Goal: Information Seeking & Learning: Learn about a topic

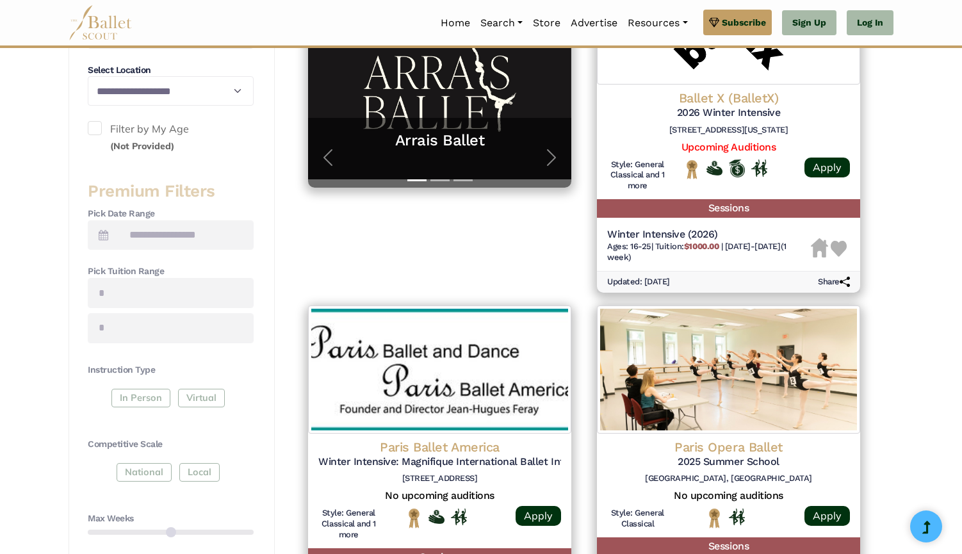
scroll to position [342, 0]
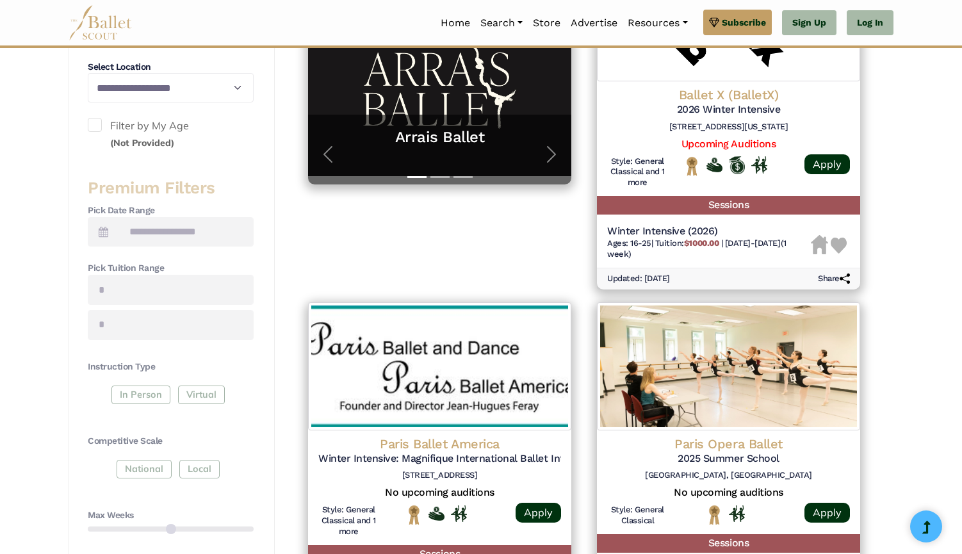
click at [102, 227] on icon at bounding box center [104, 232] width 10 height 10
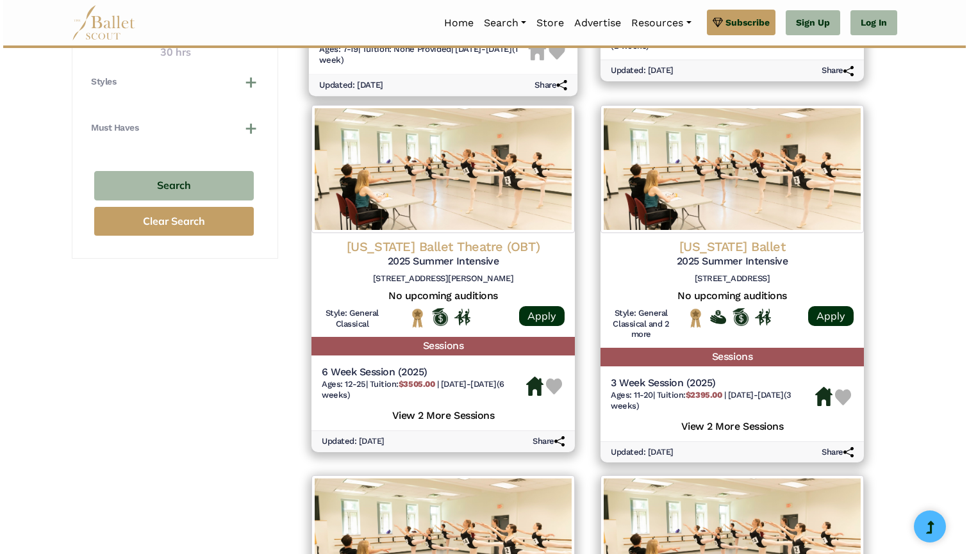
scroll to position [898, 0]
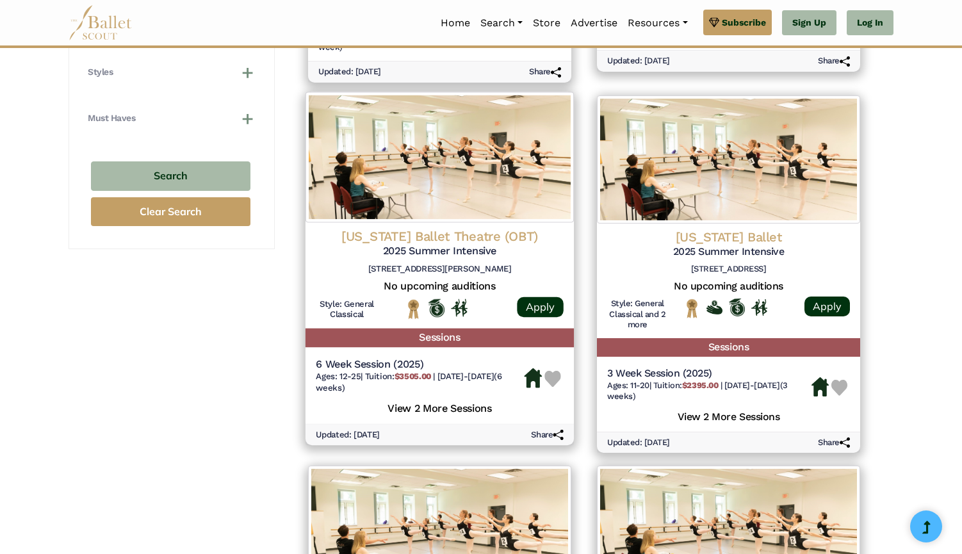
click at [493, 228] on h4 "[US_STATE] Ballet Theatre (OBT)" at bounding box center [440, 236] width 248 height 17
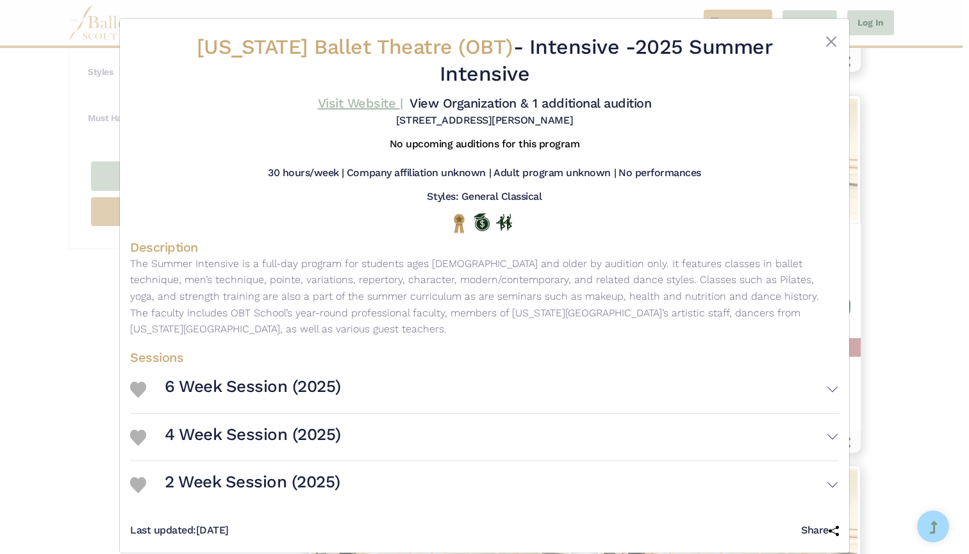
click at [374, 103] on link "Visit Website |" at bounding box center [360, 102] width 85 height 15
click at [440, 97] on link "View Organization & 1 additional audition" at bounding box center [530, 102] width 242 height 15
click at [383, 105] on link "Visit Website |" at bounding box center [360, 102] width 85 height 15
click at [349, 371] on button "6 Week Session (2025)" at bounding box center [502, 389] width 674 height 37
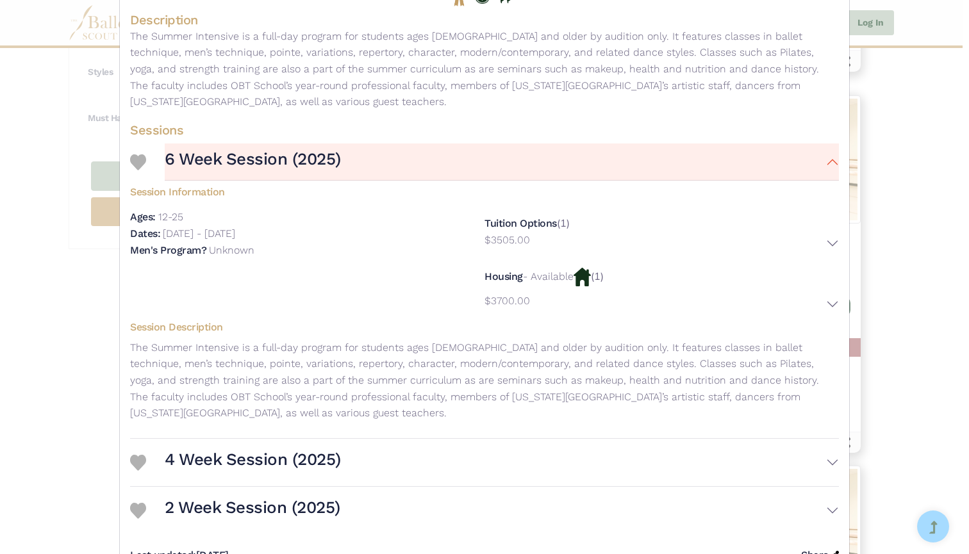
scroll to position [227, 0]
click at [286, 488] on div "2 Week Session (2025) Session Information Ages: 12-25 Dates:" at bounding box center [484, 511] width 709 height 47
click at [296, 450] on h3 "4 Week Session (2025)" at bounding box center [253, 461] width 176 height 22
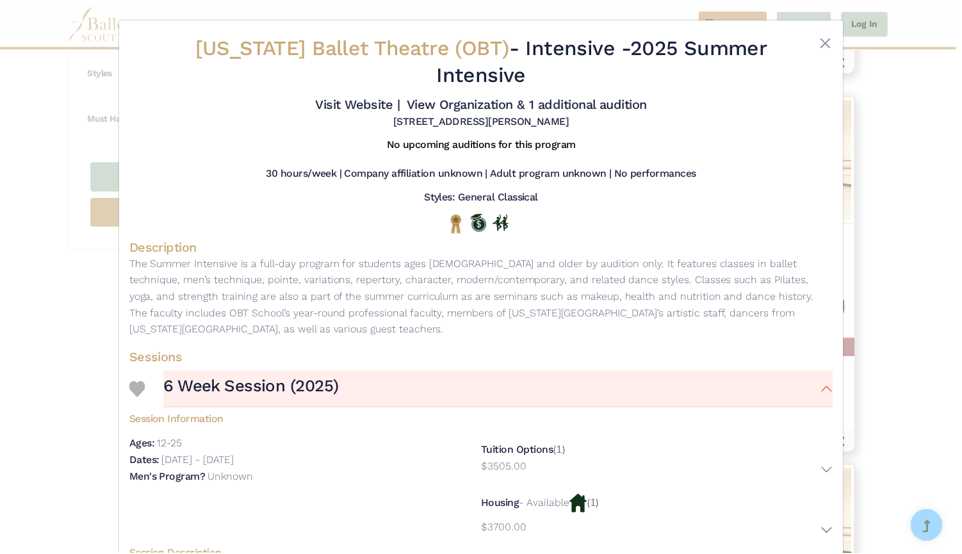
scroll to position [0, 0]
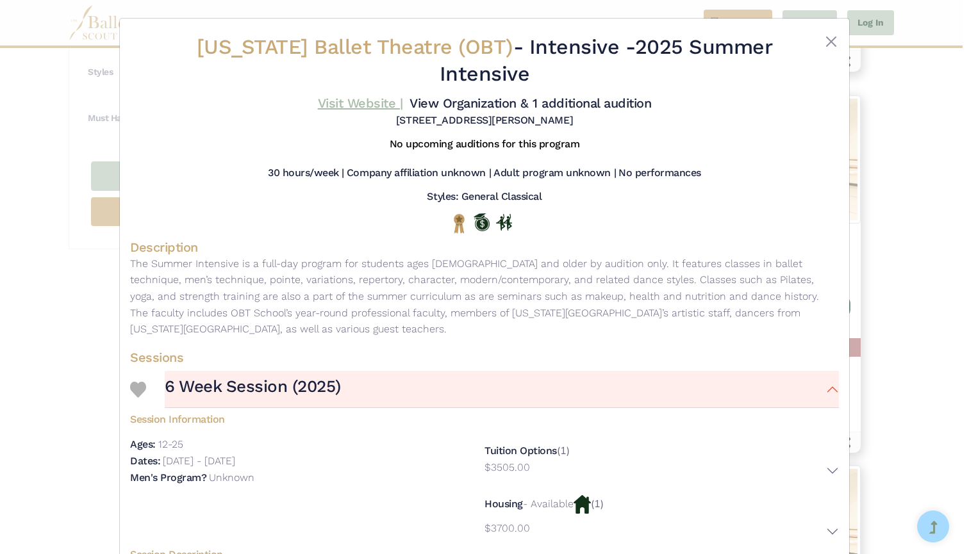
click at [384, 104] on link "Visit Website |" at bounding box center [360, 102] width 85 height 15
click at [827, 39] on button "Close" at bounding box center [830, 41] width 15 height 15
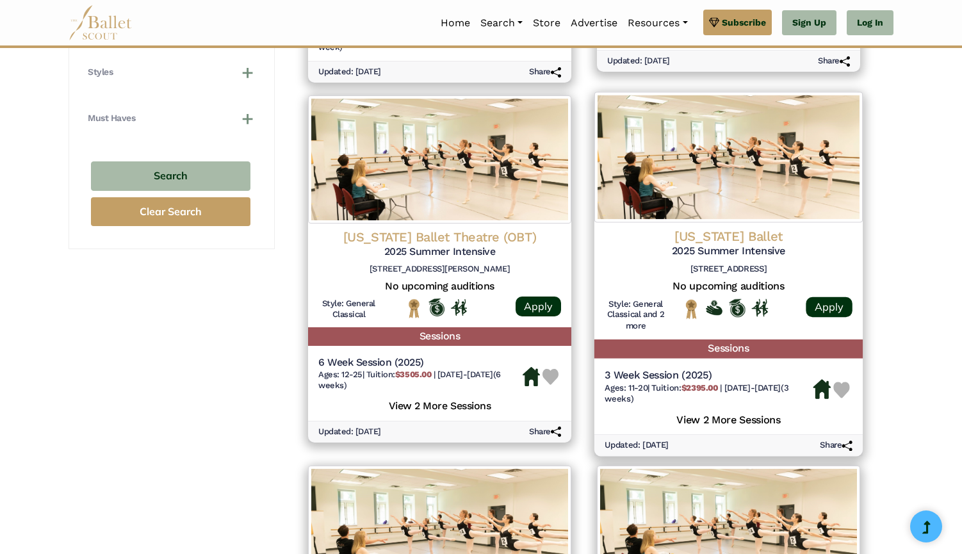
click at [659, 228] on h4 "[US_STATE] Ballet" at bounding box center [729, 236] width 248 height 17
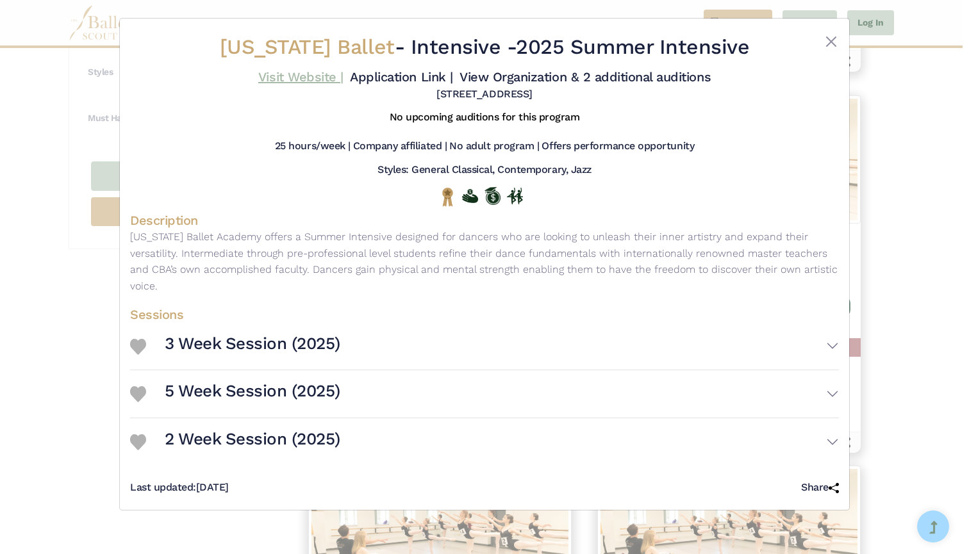
click at [326, 78] on link "Visit Website |" at bounding box center [300, 76] width 85 height 15
click at [826, 43] on button "Close" at bounding box center [830, 41] width 15 height 15
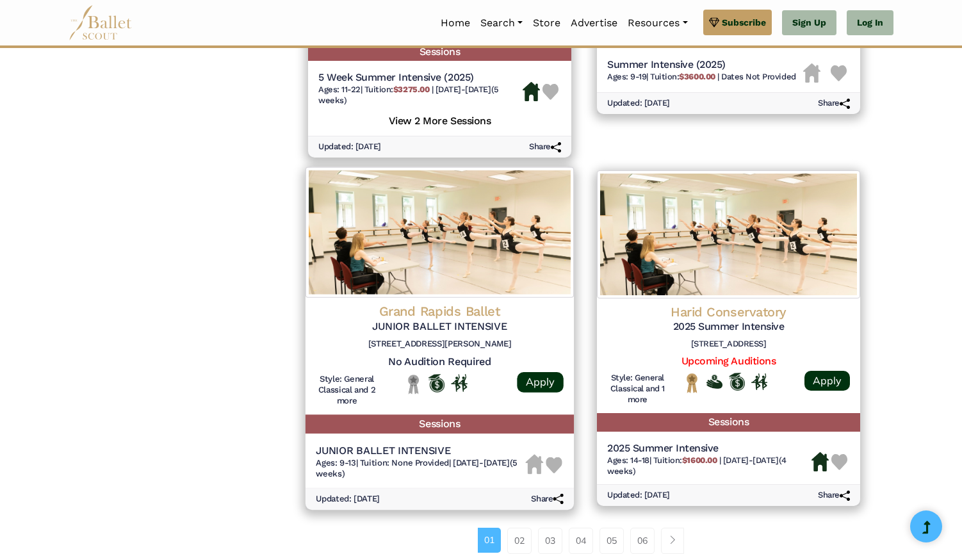
scroll to position [1568, 0]
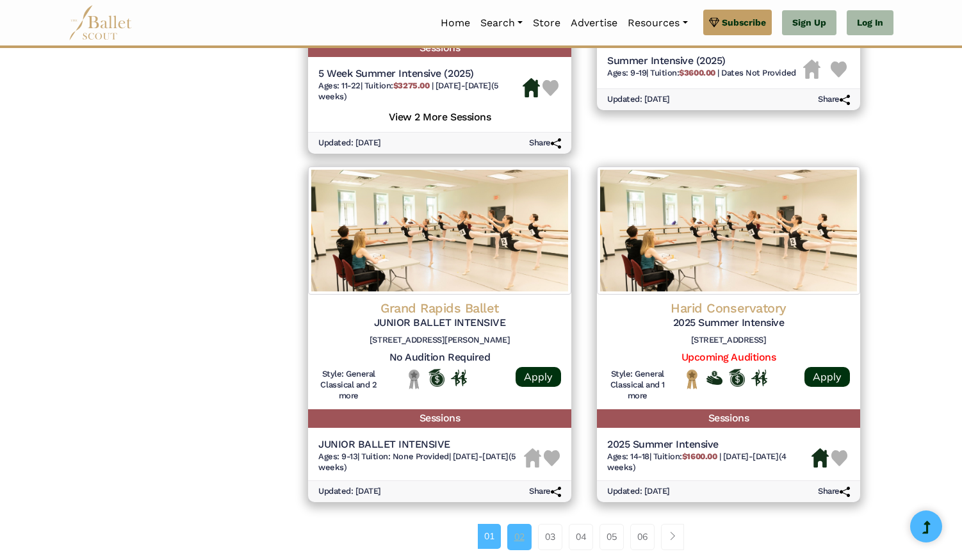
click at [518, 524] on link "02" at bounding box center [520, 537] width 24 height 26
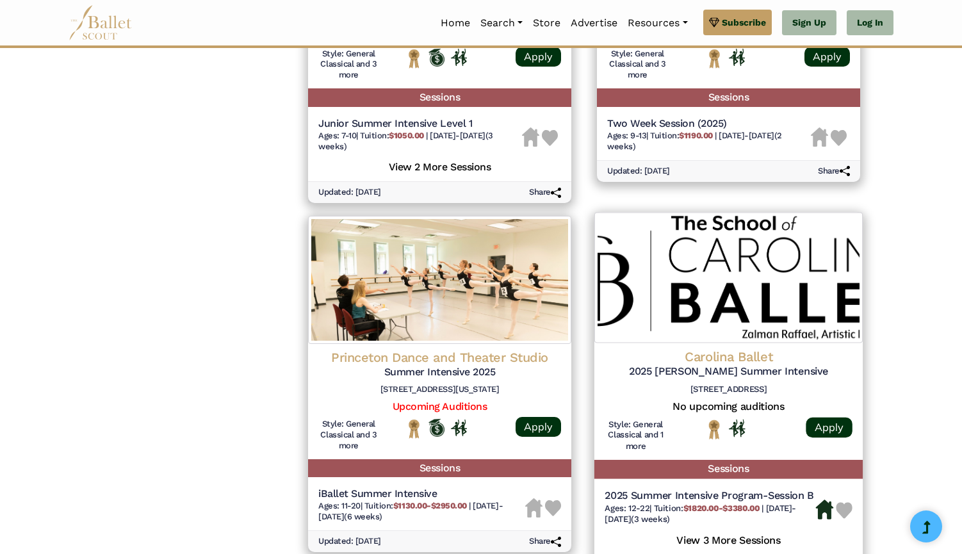
scroll to position [1162, 0]
